Goal: Task Accomplishment & Management: Manage account settings

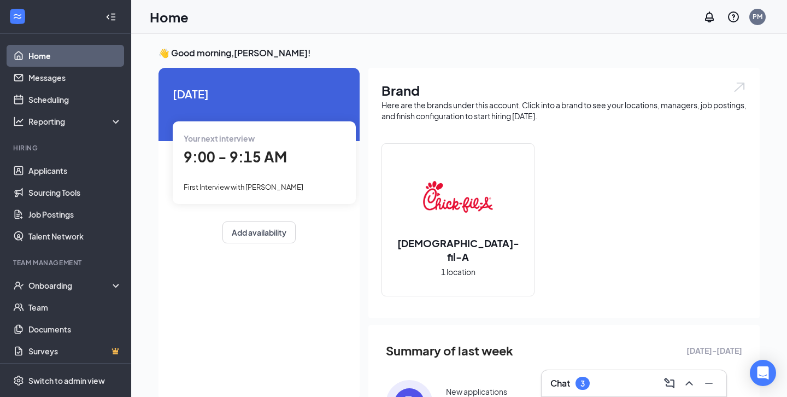
click at [561, 380] on h3 "Chat" at bounding box center [560, 383] width 20 height 12
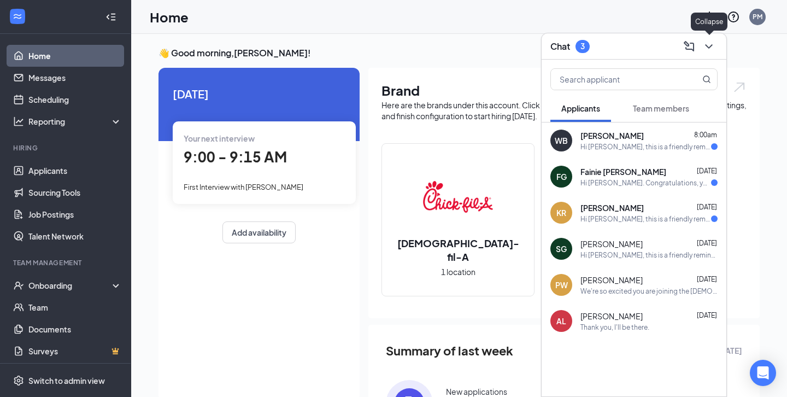
click at [715, 42] on icon "ChevronDown" at bounding box center [708, 46] width 13 height 13
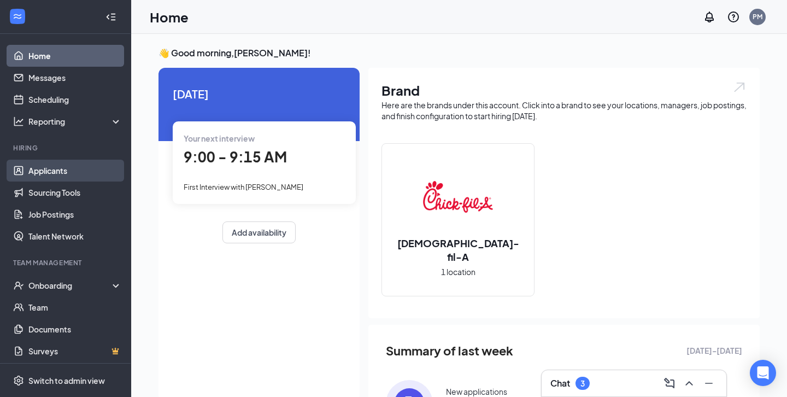
click at [78, 171] on link "Applicants" at bounding box center [74, 171] width 93 height 22
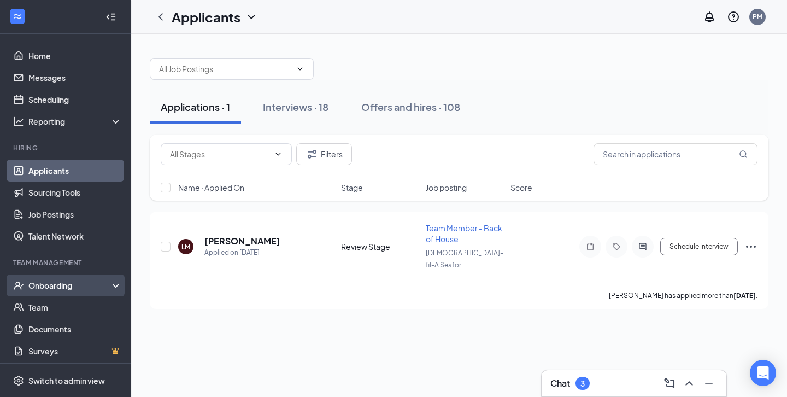
click at [83, 295] on div "Onboarding" at bounding box center [65, 285] width 131 height 22
click at [84, 302] on link "Overview" at bounding box center [74, 307] width 93 height 22
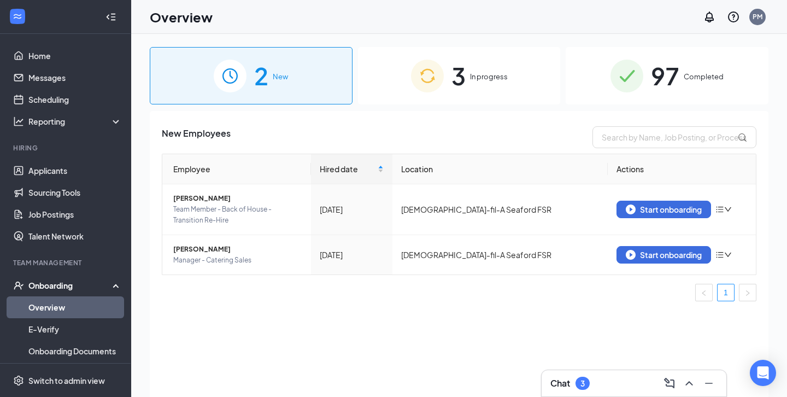
click at [450, 70] on div "3 In progress" at bounding box center [459, 75] width 203 height 57
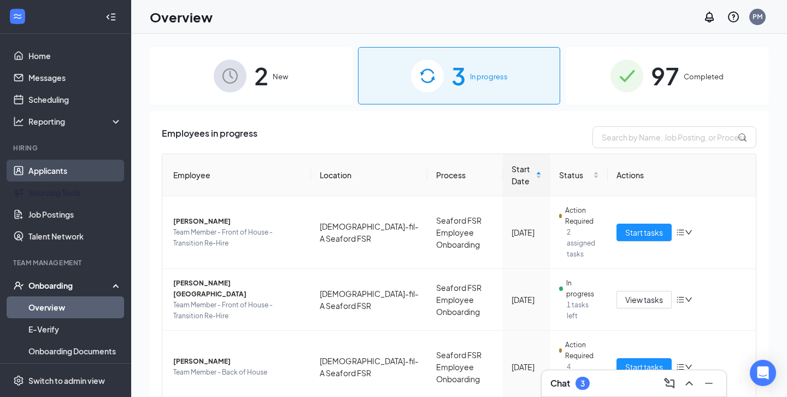
click at [56, 160] on ul "Applicants Sourcing Tools Job Postings Talent Network" at bounding box center [65, 203] width 131 height 87
click at [64, 168] on link "Applicants" at bounding box center [74, 171] width 93 height 22
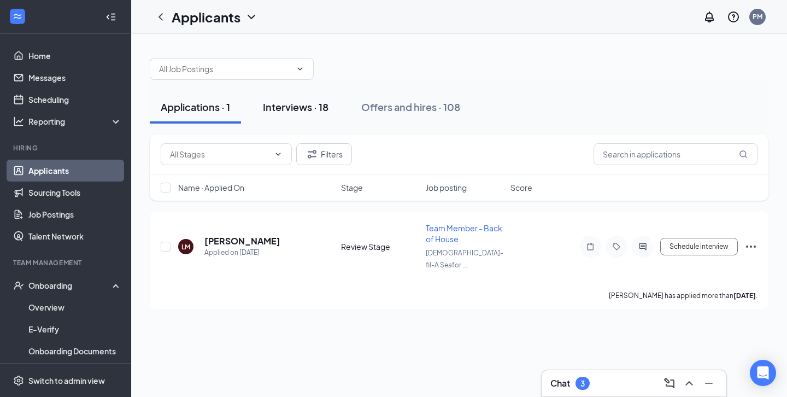
click at [316, 113] on div "Interviews · 18" at bounding box center [296, 107] width 66 height 14
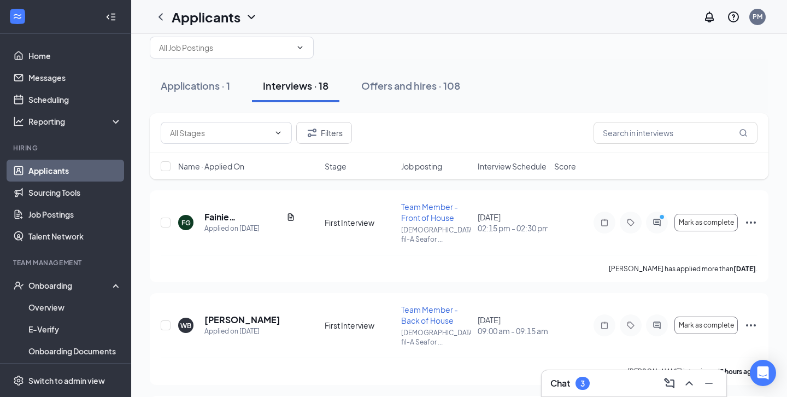
scroll to position [22, 0]
click at [432, 164] on span "Job posting" at bounding box center [421, 165] width 41 height 11
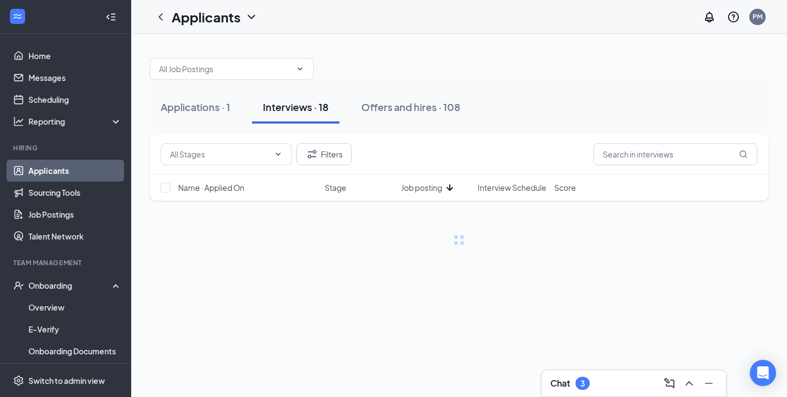
scroll to position [0, 0]
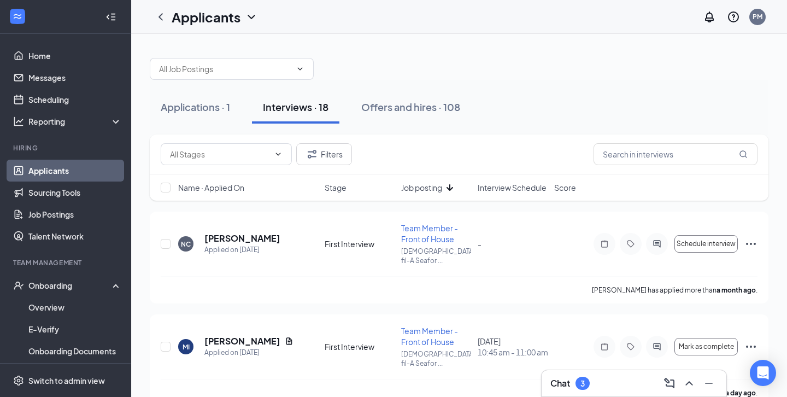
click at [534, 182] on span "Interview Schedule" at bounding box center [511, 187] width 69 height 11
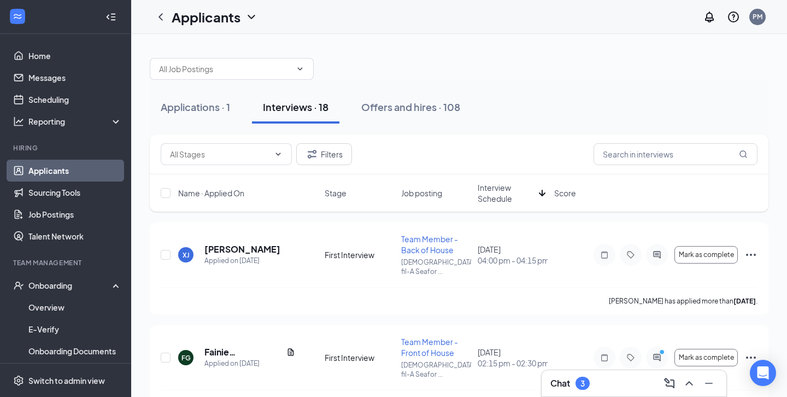
click at [509, 188] on span "Interview Schedule" at bounding box center [505, 193] width 57 height 22
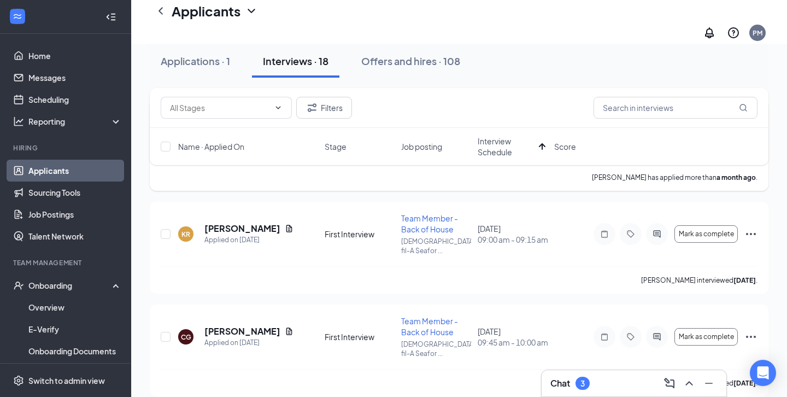
scroll to position [132, 0]
click at [706, 226] on button "Mark as complete" at bounding box center [705, 234] width 63 height 17
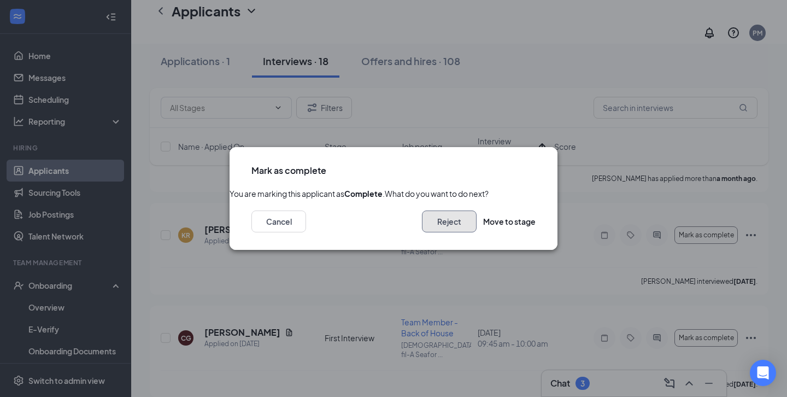
click at [434, 232] on button "Reject" at bounding box center [449, 221] width 55 height 22
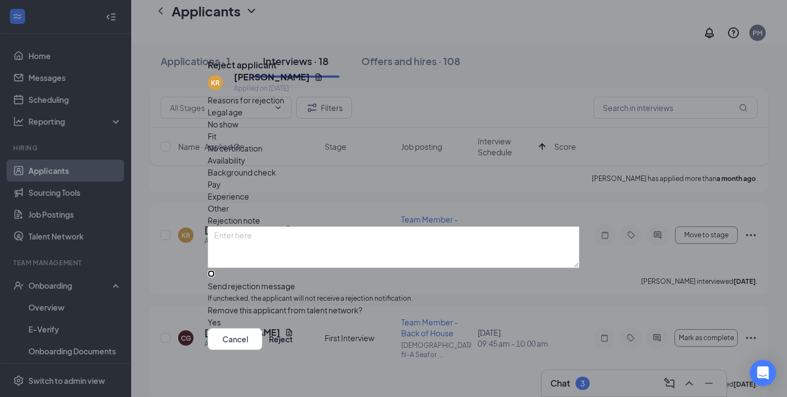
click at [215, 270] on input "Send rejection message If unchecked, the applicant will not receive a rejection…" at bounding box center [211, 273] width 7 height 7
checkbox input "true"
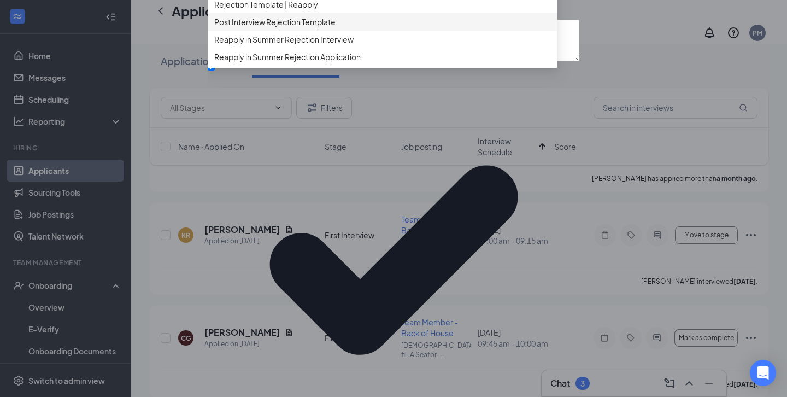
click at [365, 28] on span "Post Interview Rejection Template" at bounding box center [382, 22] width 336 height 12
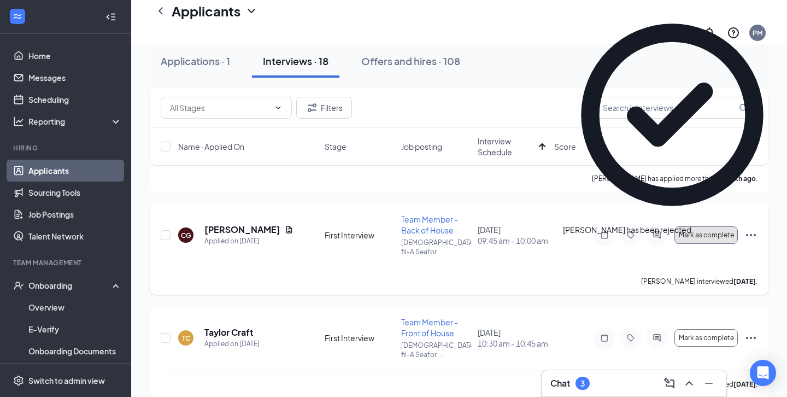
click at [733, 231] on span "Mark as complete" at bounding box center [705, 235] width 55 height 8
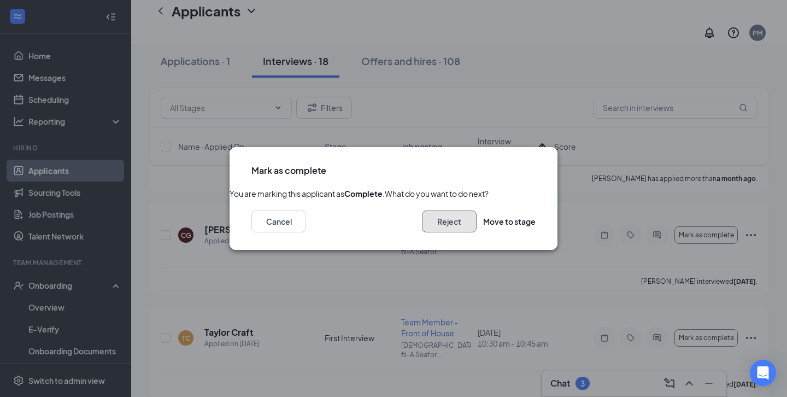
click at [425, 232] on button "Reject" at bounding box center [449, 221] width 55 height 22
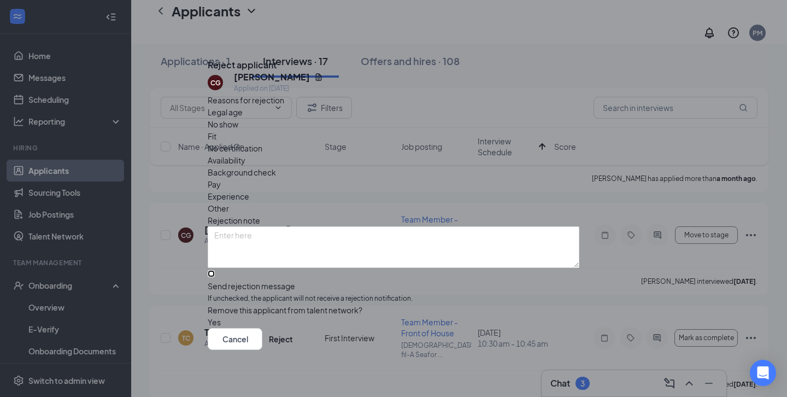
click at [215, 270] on input "Send rejection message If unchecked, the applicant will not receive a rejection…" at bounding box center [211, 273] width 7 height 7
checkbox input "true"
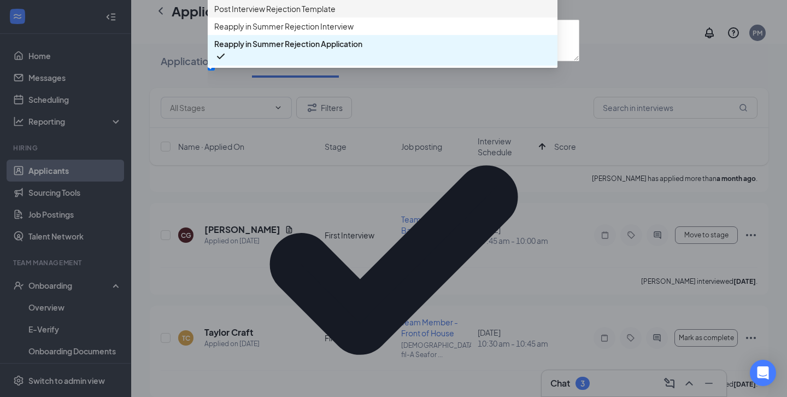
click at [364, 15] on span "Post Interview Rejection Template" at bounding box center [382, 9] width 336 height 12
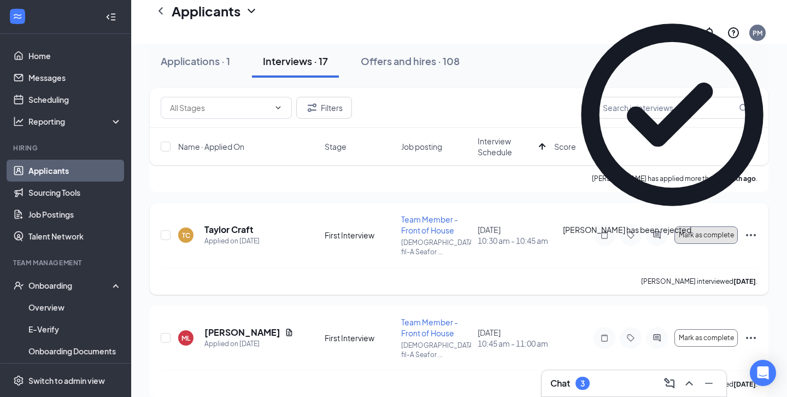
click at [691, 226] on button "Mark as complete" at bounding box center [705, 234] width 63 height 17
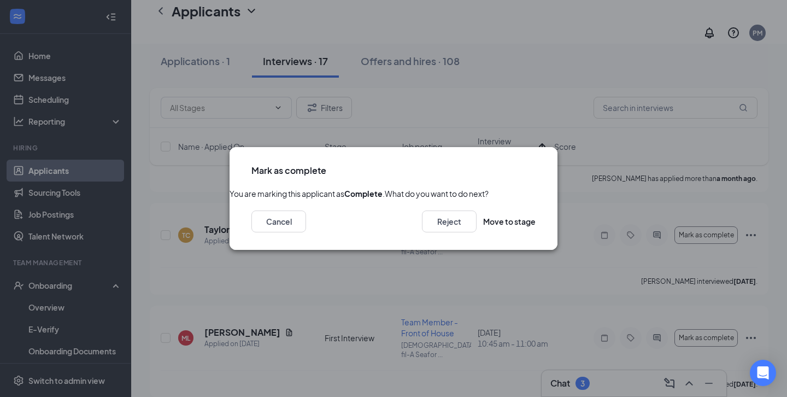
click at [535, 164] on icon "Cross" at bounding box center [535, 164] width 0 height 0
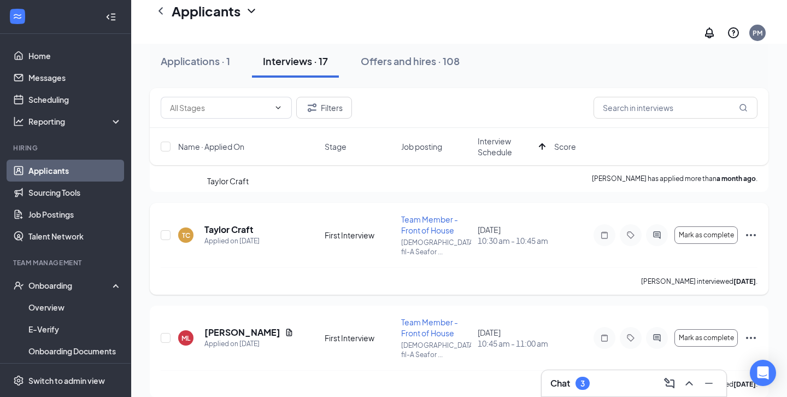
click at [219, 223] on h5 "Taylor Craft" at bounding box center [228, 229] width 49 height 12
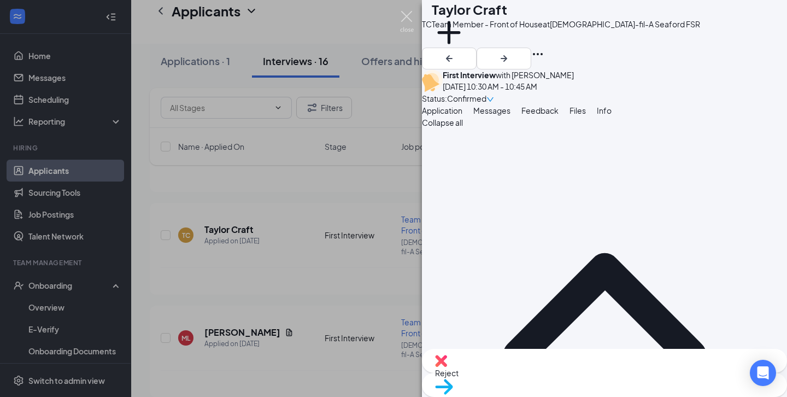
click at [408, 22] on img at bounding box center [407, 21] width 14 height 21
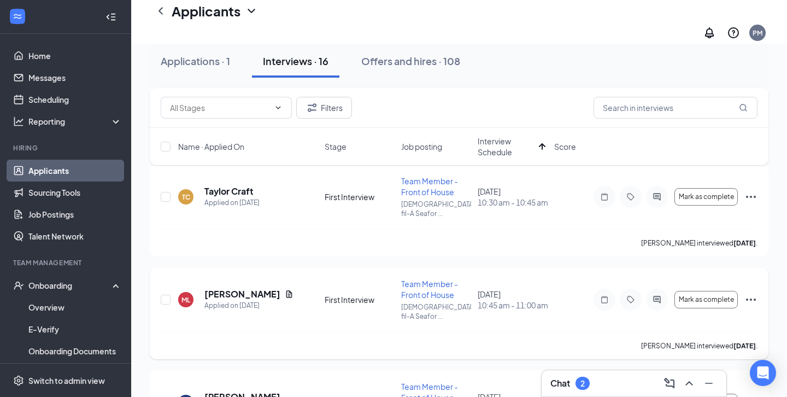
scroll to position [174, 0]
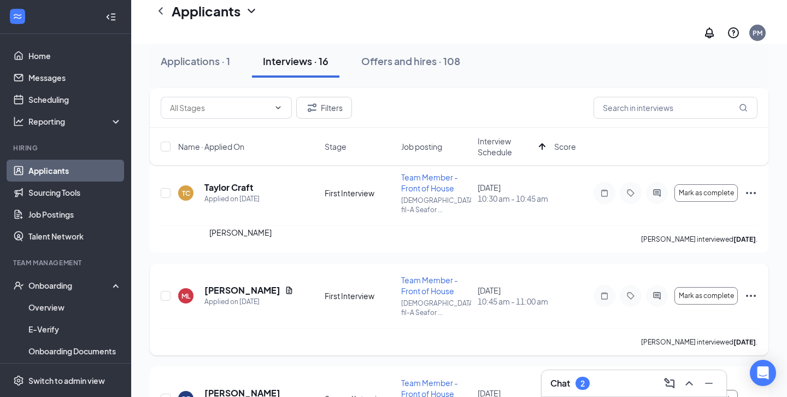
click at [235, 284] on h5 "[PERSON_NAME]" at bounding box center [242, 290] width 76 height 12
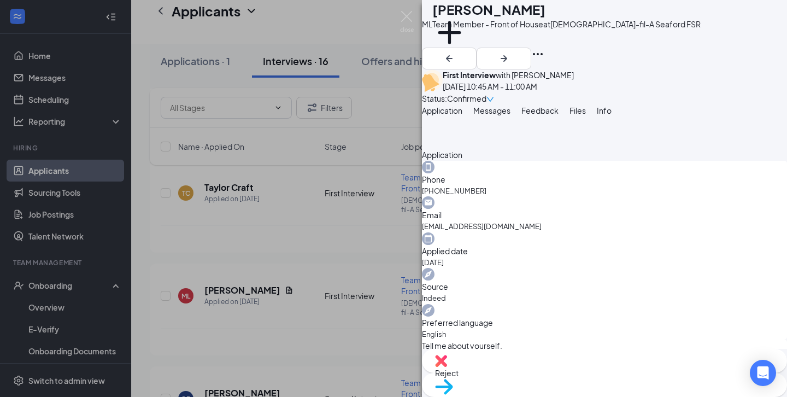
scroll to position [827, 0]
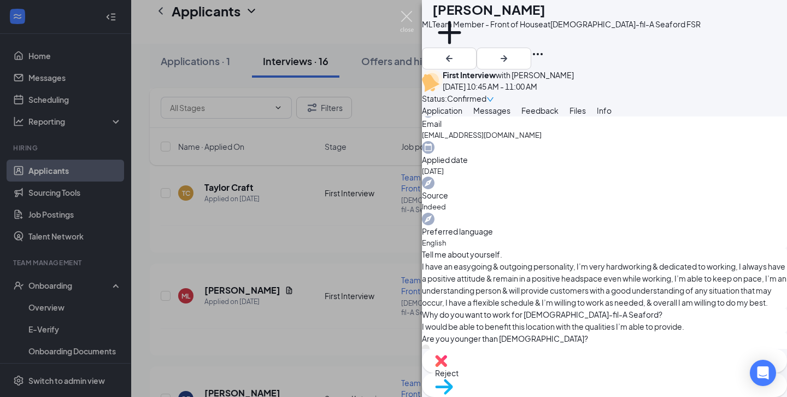
click at [407, 23] on img at bounding box center [407, 21] width 14 height 21
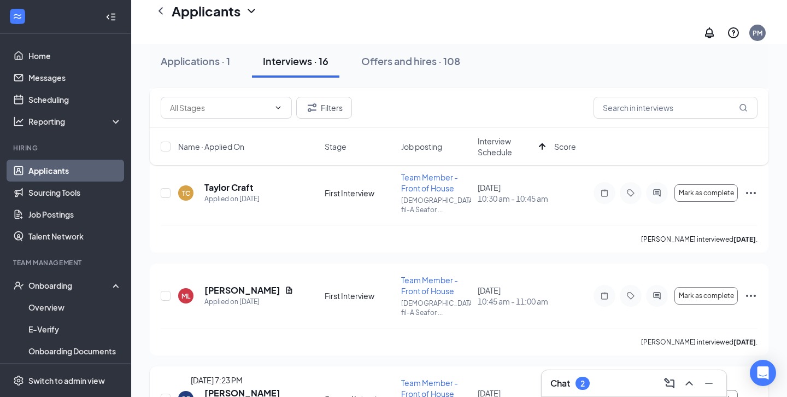
click at [225, 387] on h5 "[PERSON_NAME]" at bounding box center [242, 393] width 76 height 12
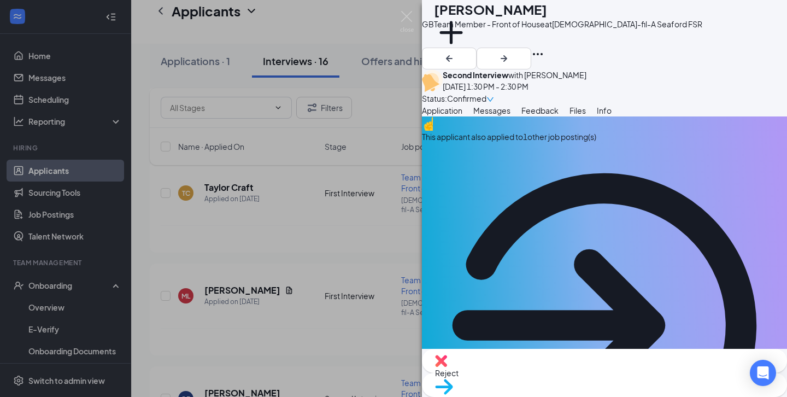
click at [551, 379] on span "Reject" at bounding box center [604, 373] width 339 height 12
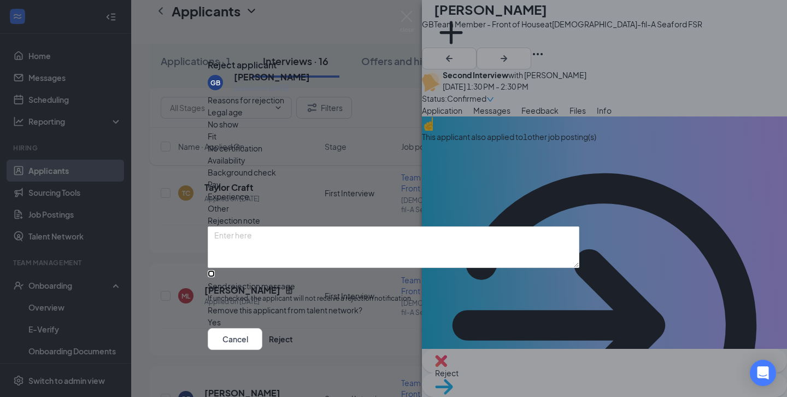
click at [215, 274] on input "Send rejection message If unchecked, the applicant will not receive a rejection…" at bounding box center [211, 273] width 7 height 7
checkbox input "true"
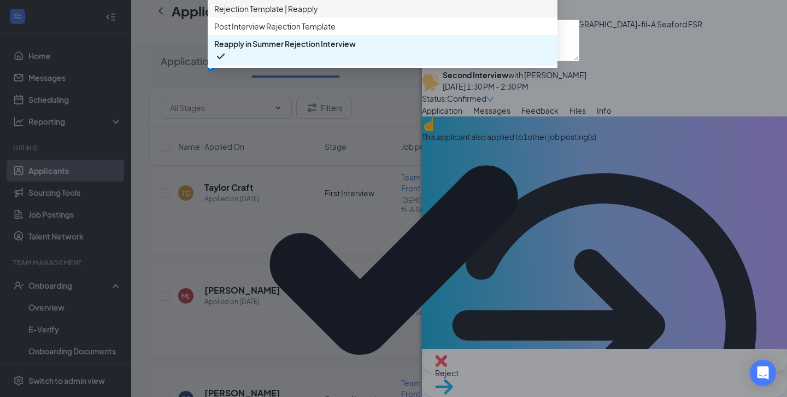
click at [332, 15] on span "Rejection Template | Reapply" at bounding box center [382, 9] width 336 height 12
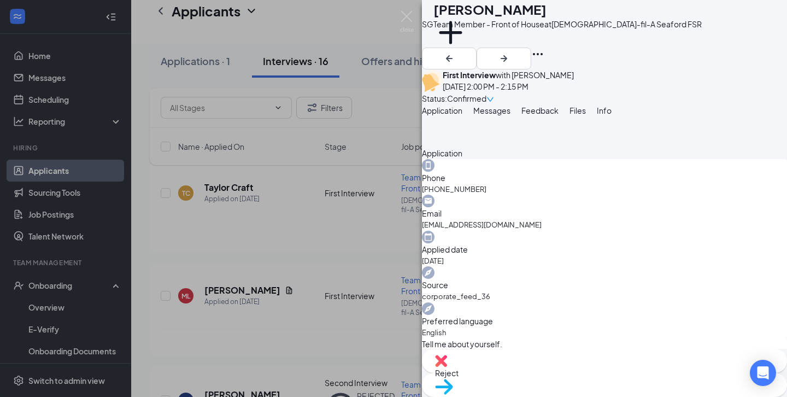
scroll to position [861, 0]
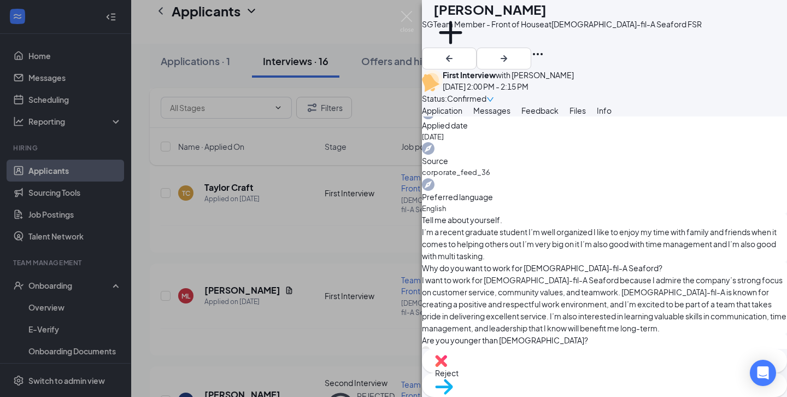
click at [402, 10] on div "SG [PERSON_NAME] Team Member - Front of House at [DEMOGRAPHIC_DATA]-fil-A Seafo…" at bounding box center [393, 198] width 787 height 397
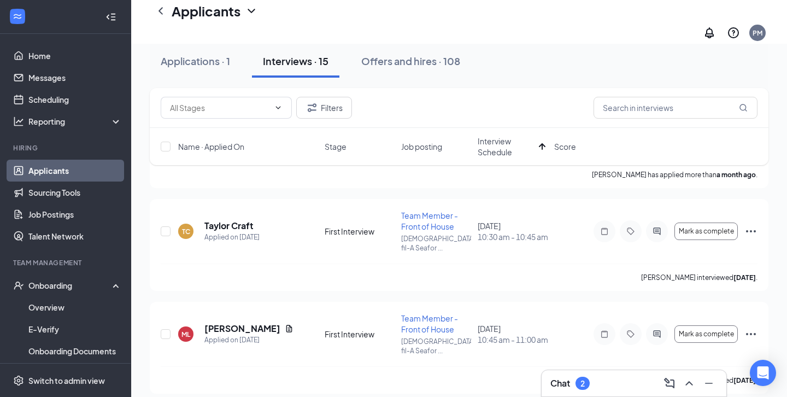
scroll to position [133, 0]
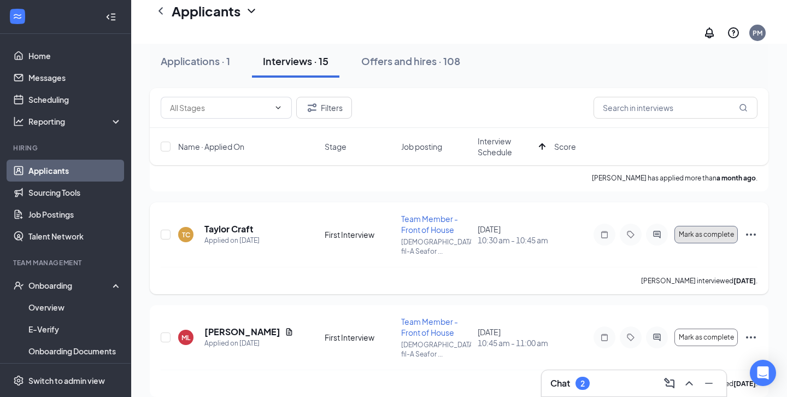
click at [697, 231] on span "Mark as complete" at bounding box center [705, 235] width 55 height 8
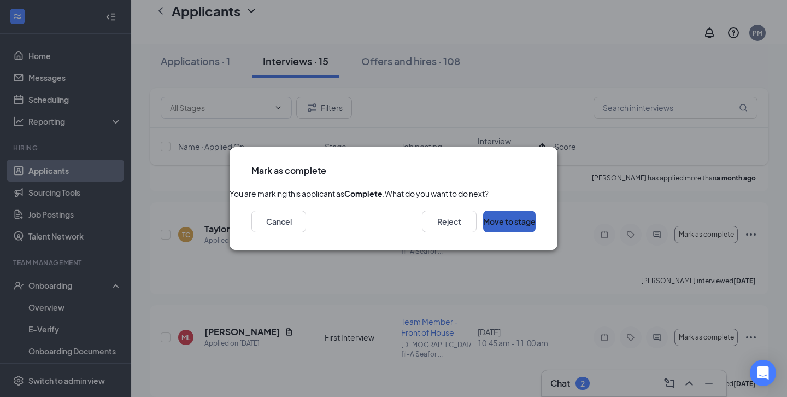
click at [500, 232] on button "Move to stage" at bounding box center [509, 221] width 52 height 22
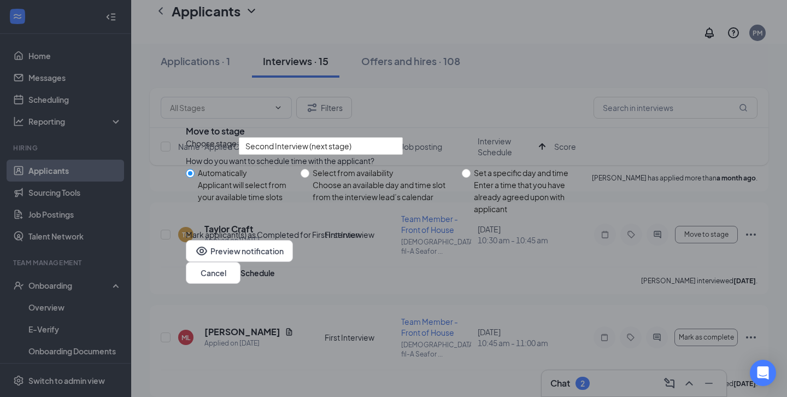
click at [524, 194] on div "Enter a time that you have already agreed upon with applicant" at bounding box center [533, 197] width 119 height 36
click at [470, 178] on input "Set a specific day and time Enter a time that you have already agreed upon with…" at bounding box center [466, 173] width 9 height 9
radio input "true"
radio input "false"
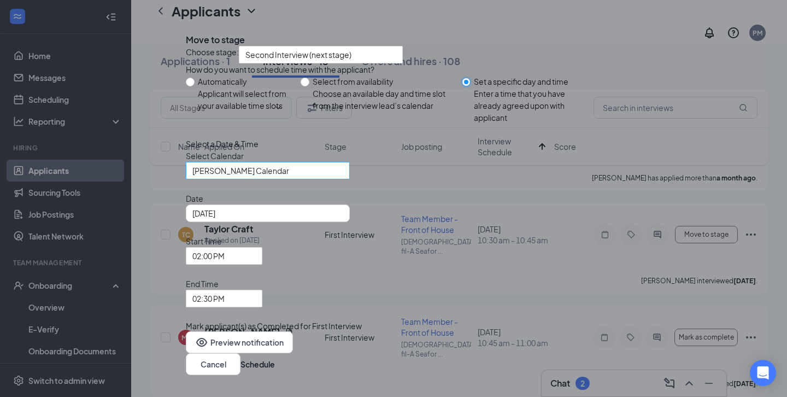
click at [278, 179] on span "[PERSON_NAME] Calendar" at bounding box center [240, 170] width 97 height 16
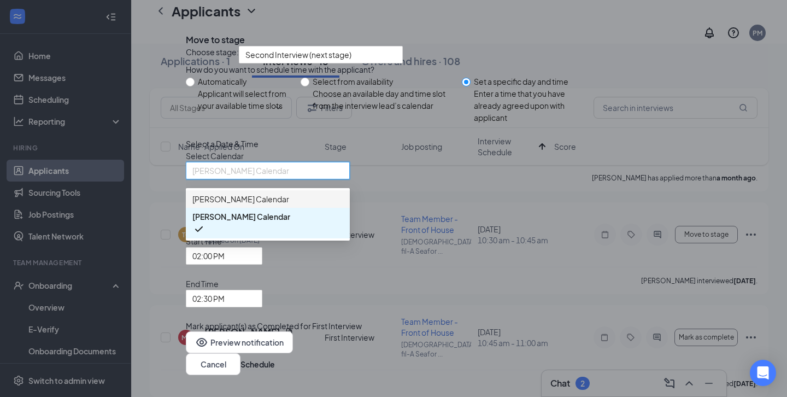
click at [269, 205] on span "[PERSON_NAME] Calendar" at bounding box center [240, 199] width 97 height 12
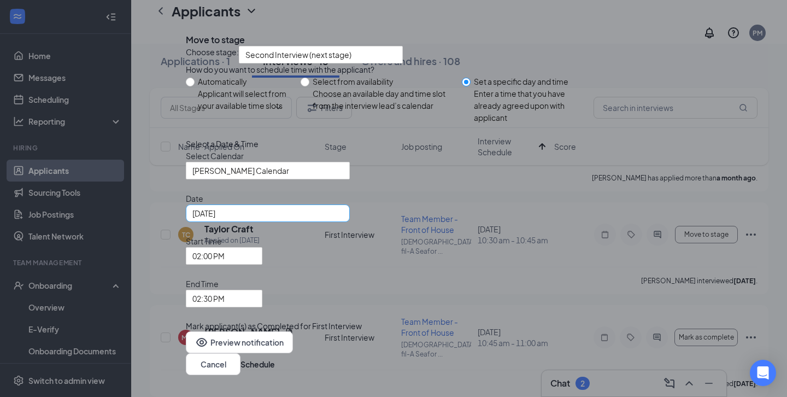
click at [343, 219] on div "[DATE]" at bounding box center [267, 213] width 151 height 12
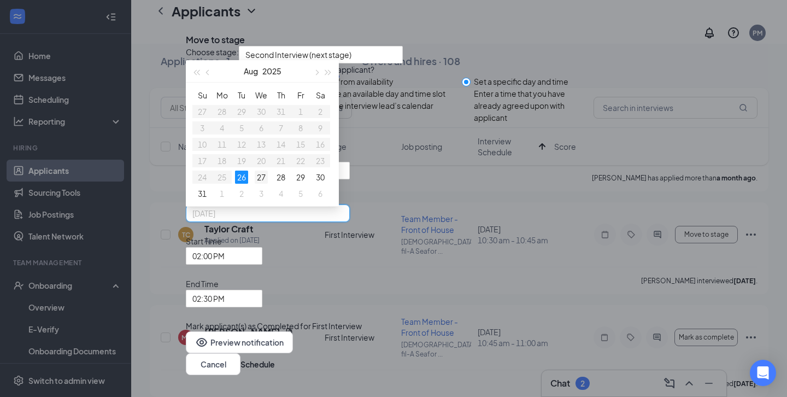
type input "[DATE]"
click at [268, 184] on div "27" at bounding box center [261, 176] width 13 height 13
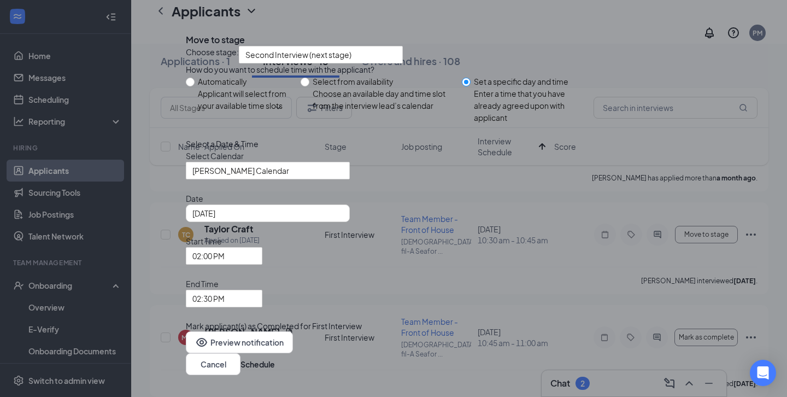
click at [423, 302] on div "Select a Date & Time Select Calendar [PERSON_NAME] Calendar 171686 172022 [PERS…" at bounding box center [393, 222] width 415 height 169
click at [246, 277] on span "02:00 PM" at bounding box center [219, 261] width 54 height 29
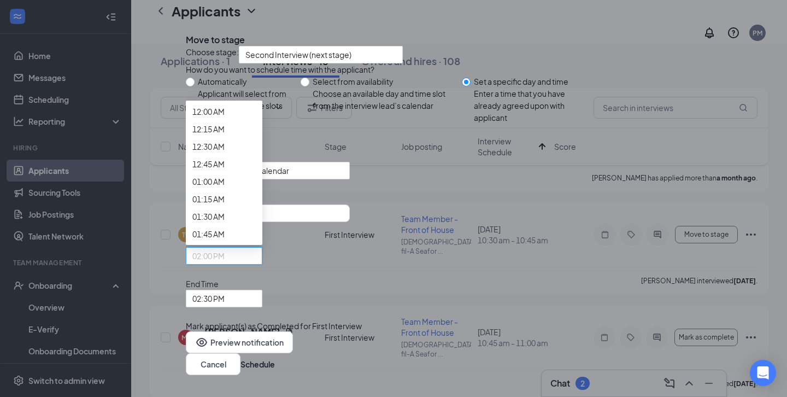
scroll to position [1294, 0]
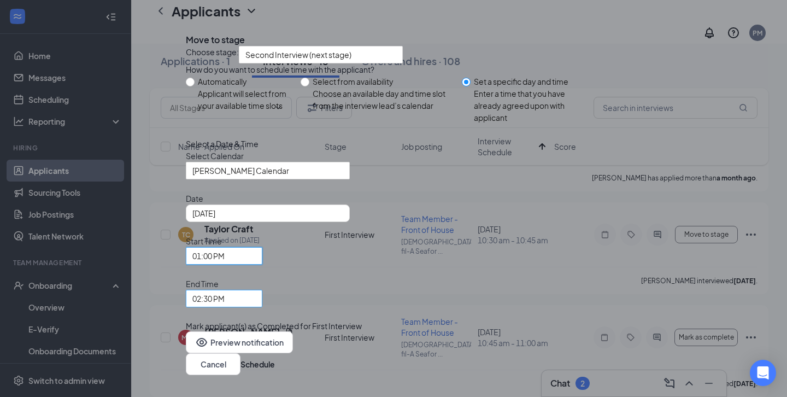
click at [225, 290] on span "02:30 PM" at bounding box center [208, 298] width 32 height 16
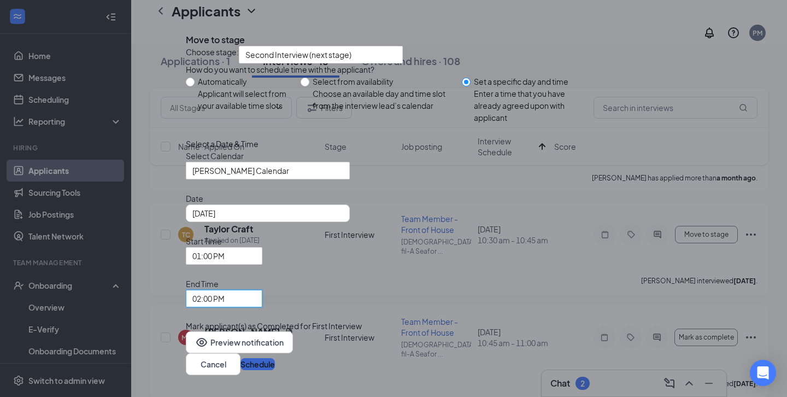
click at [275, 358] on button "Schedule" at bounding box center [257, 364] width 34 height 12
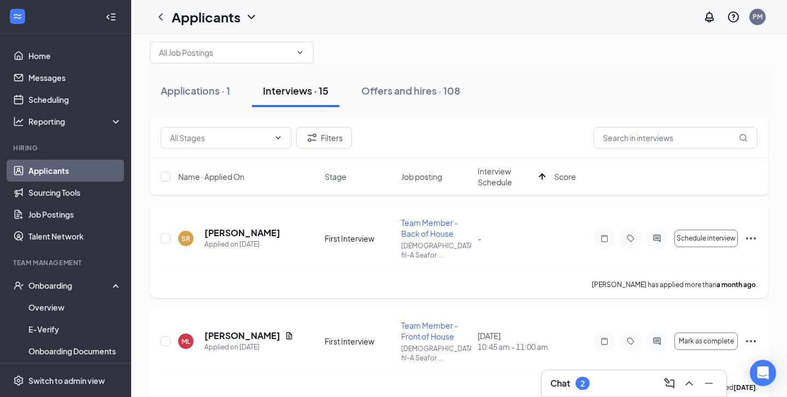
scroll to position [0, 0]
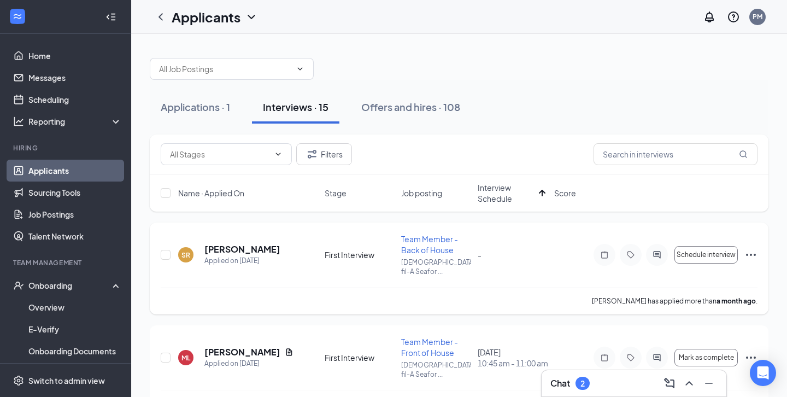
click at [747, 251] on icon "Ellipses" at bounding box center [750, 254] width 13 height 13
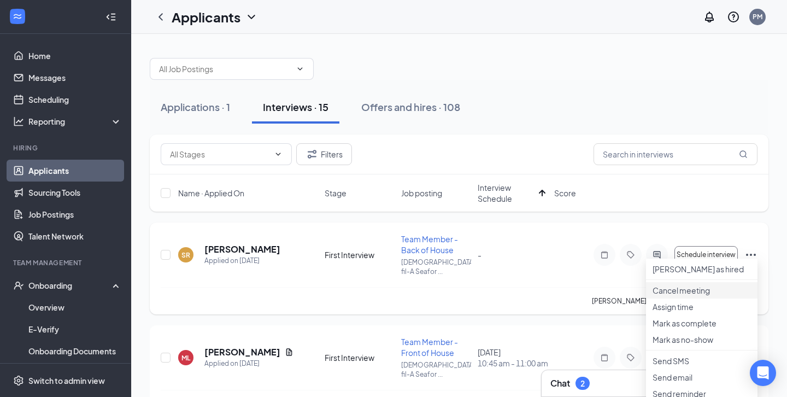
click at [689, 296] on p "Cancel meeting" at bounding box center [701, 290] width 98 height 11
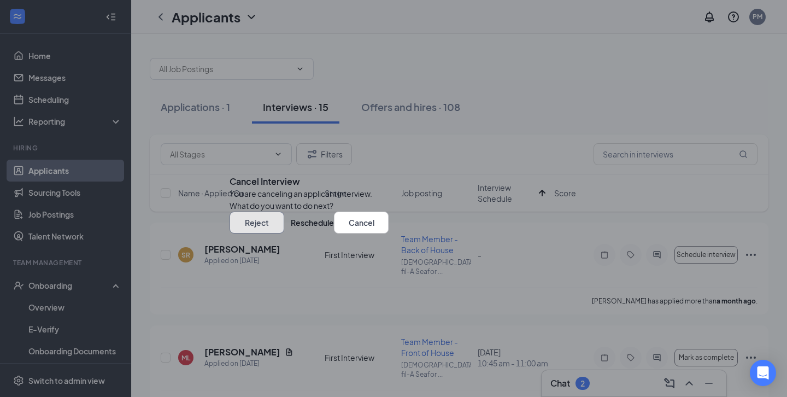
click at [284, 233] on button "Reject" at bounding box center [256, 222] width 55 height 22
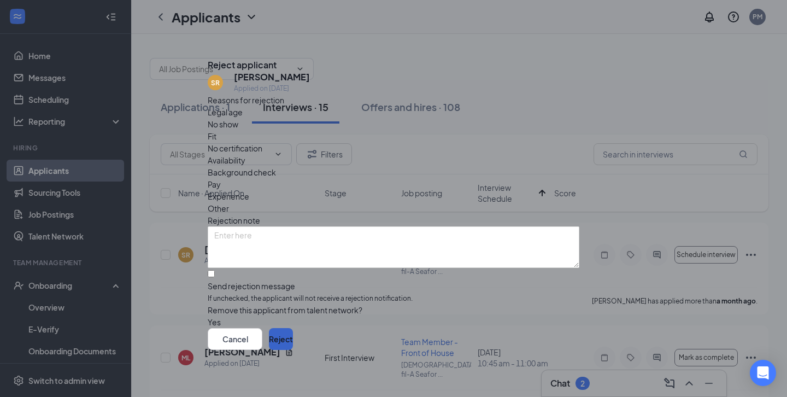
click at [293, 337] on button "Reject" at bounding box center [281, 339] width 24 height 22
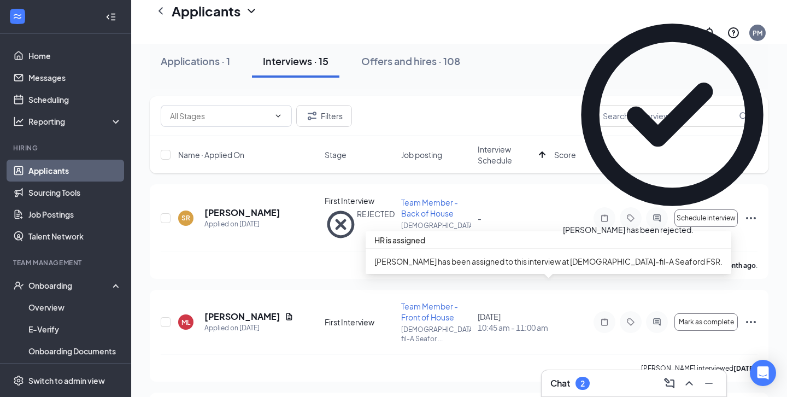
scroll to position [51, 0]
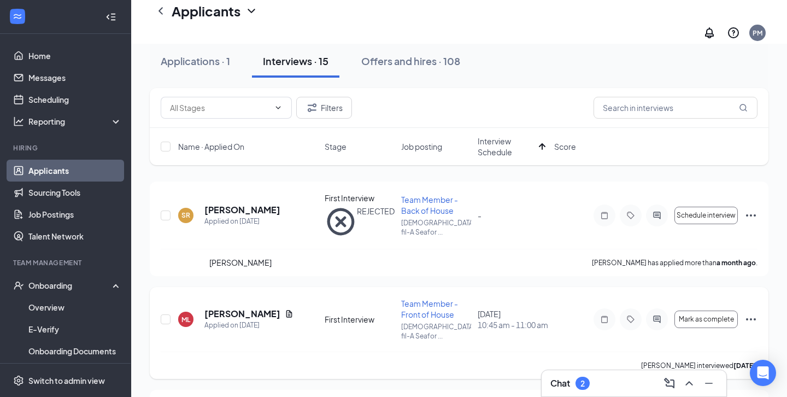
click at [232, 308] on h5 "[PERSON_NAME]" at bounding box center [242, 314] width 76 height 12
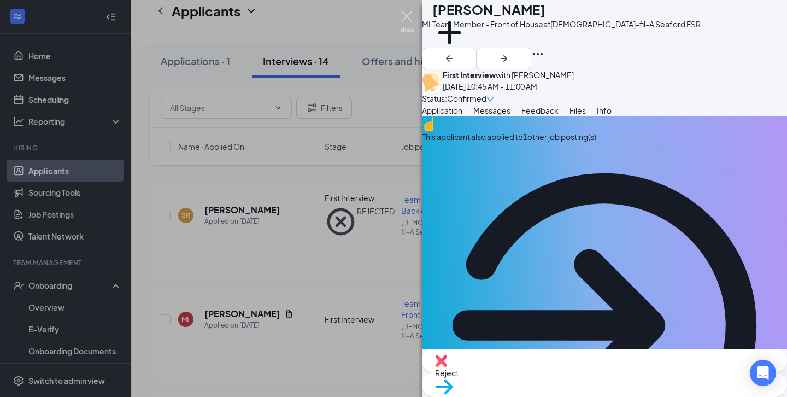
click at [403, 22] on img at bounding box center [407, 21] width 14 height 21
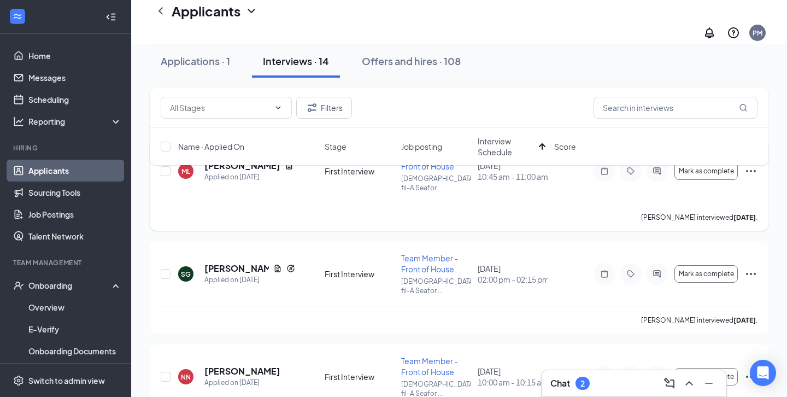
scroll to position [86, 0]
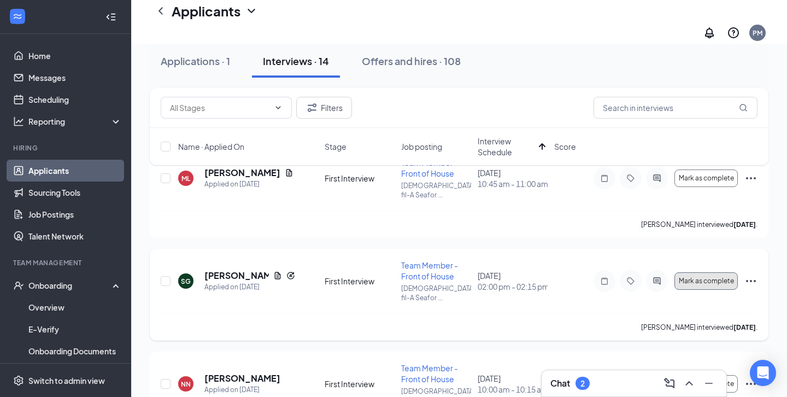
click at [717, 277] on span "Mark as complete" at bounding box center [705, 281] width 55 height 8
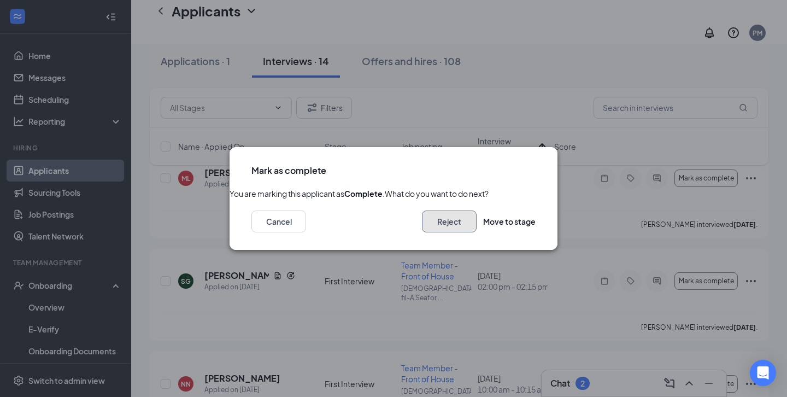
click at [441, 232] on button "Reject" at bounding box center [449, 221] width 55 height 22
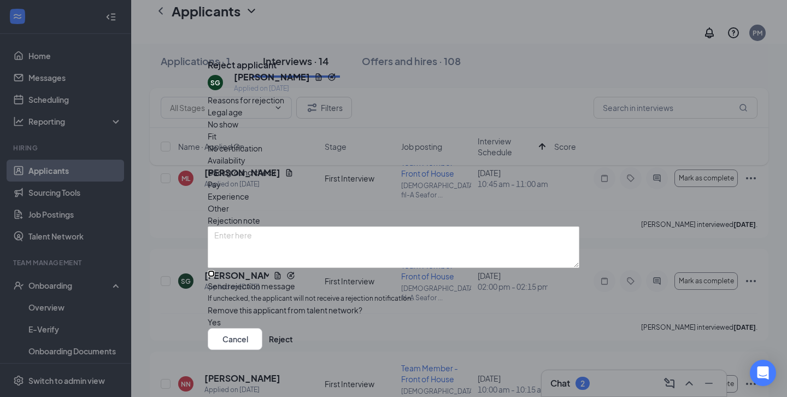
click at [215, 270] on input "Send rejection message If unchecked, the applicant will not receive a rejection…" at bounding box center [211, 273] width 7 height 7
checkbox input "true"
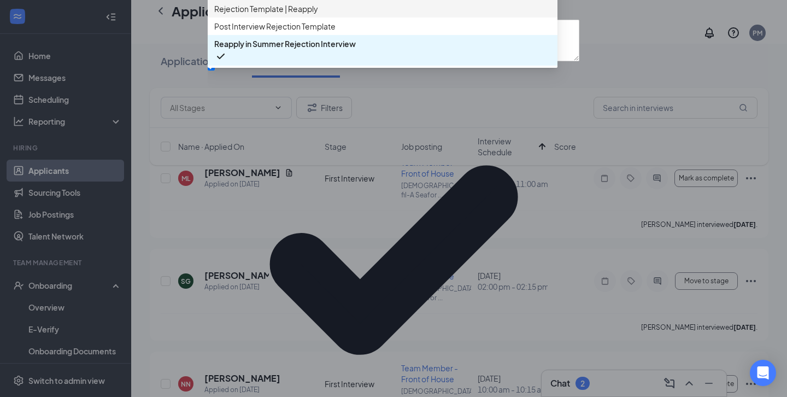
click at [349, 17] on div "Rejection Template | Reapply" at bounding box center [383, 8] width 350 height 17
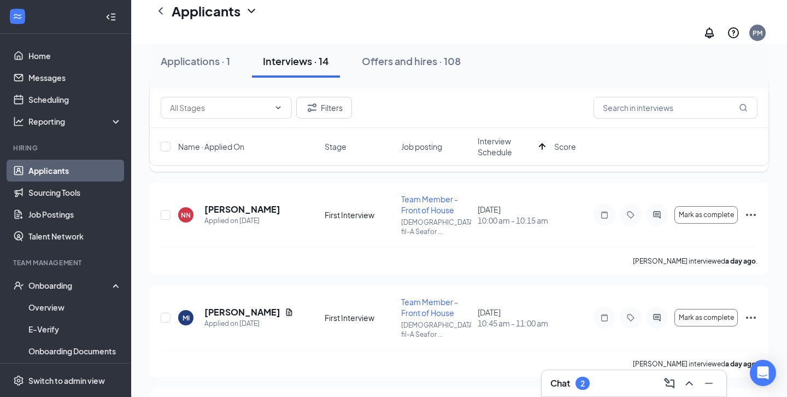
scroll to position [268, 0]
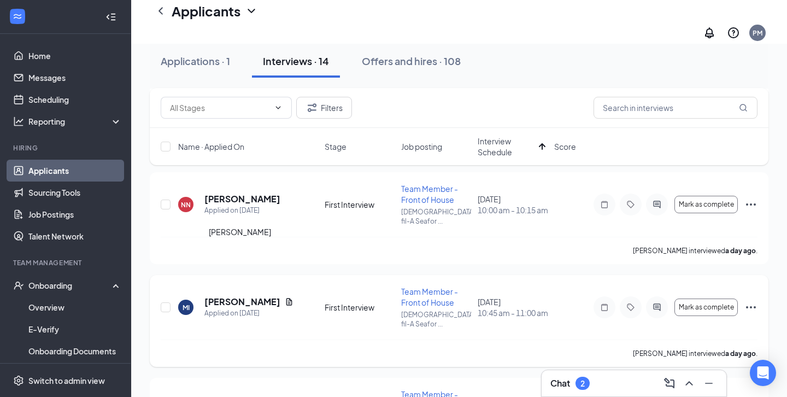
click at [251, 296] on h5 "[PERSON_NAME]" at bounding box center [242, 302] width 76 height 12
